Goal: Task Accomplishment & Management: Manage account settings

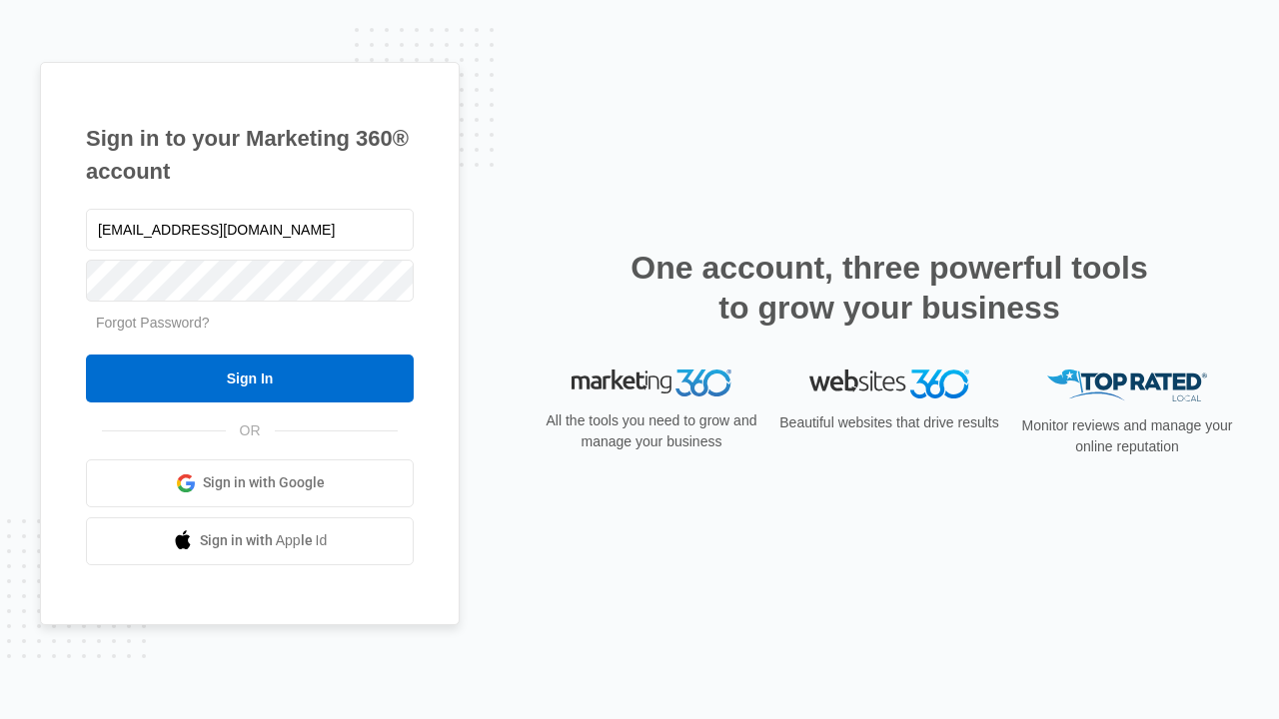
type input "[EMAIL_ADDRESS][DOMAIN_NAME]"
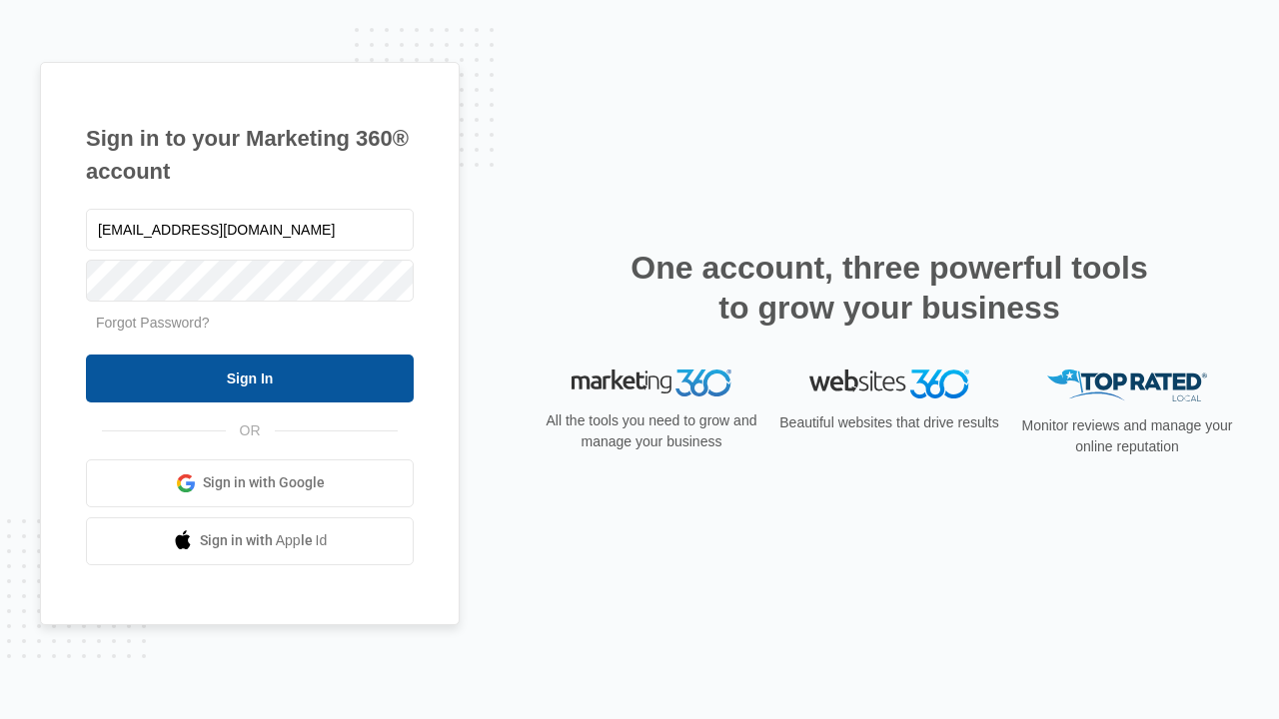
click at [250, 378] on input "Sign In" at bounding box center [250, 379] width 328 height 48
